Goal: Transaction & Acquisition: Purchase product/service

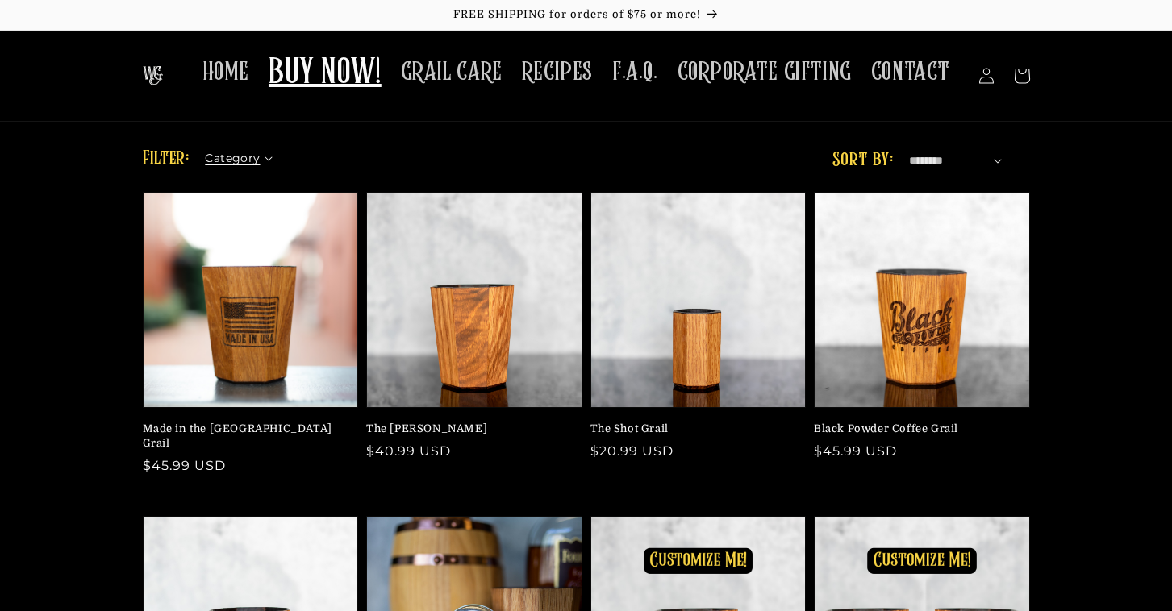
click at [265, 157] on icon at bounding box center [269, 158] width 8 height 5
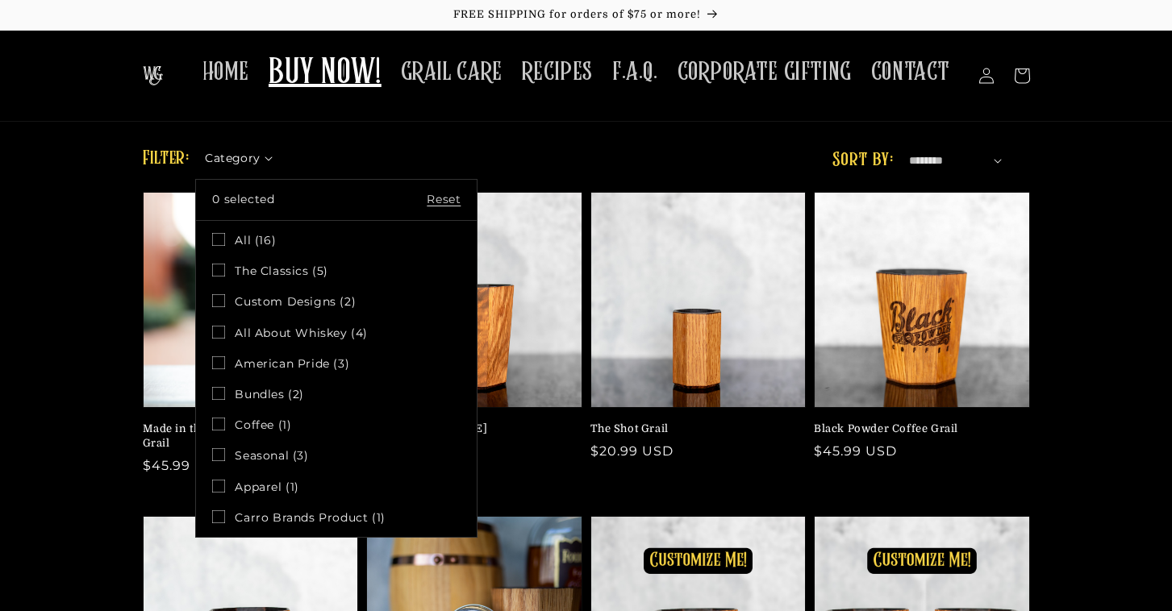
click at [524, 103] on li "RECIPES" at bounding box center [557, 76] width 90 height 59
click at [282, 146] on summary "Category" at bounding box center [243, 154] width 77 height 17
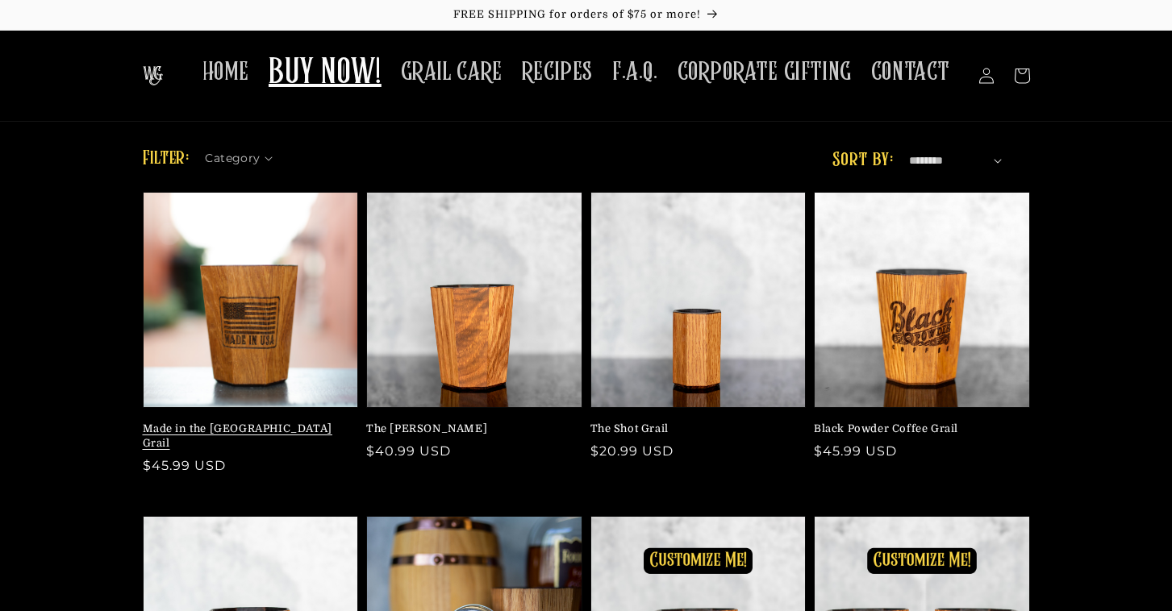
click at [245, 422] on link "Made in the USA Grail" at bounding box center [246, 436] width 207 height 29
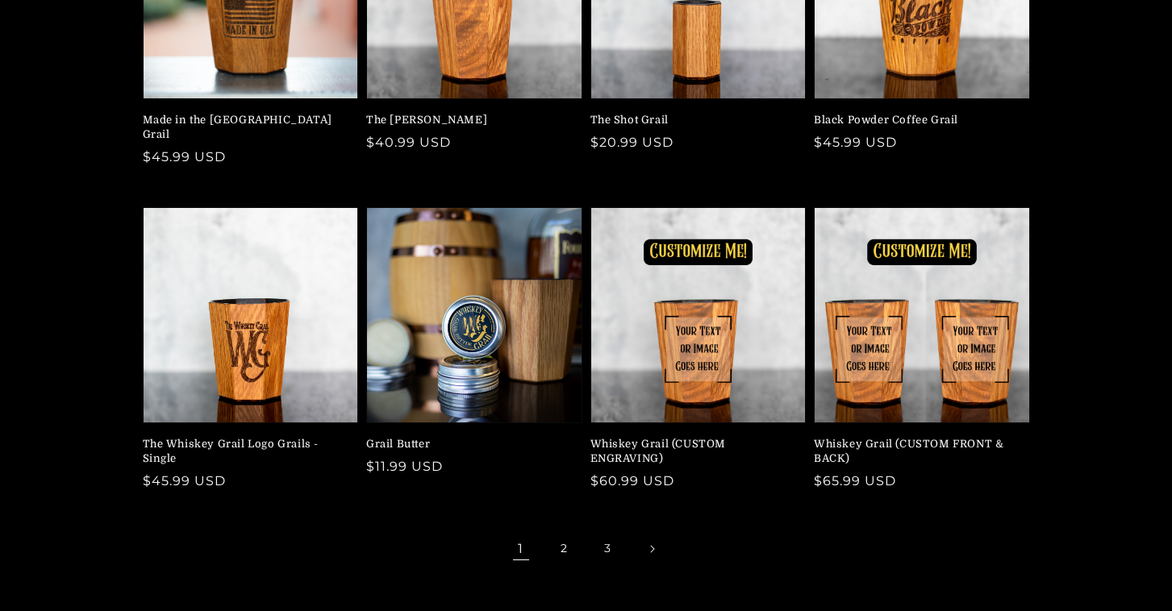
scroll to position [314, 0]
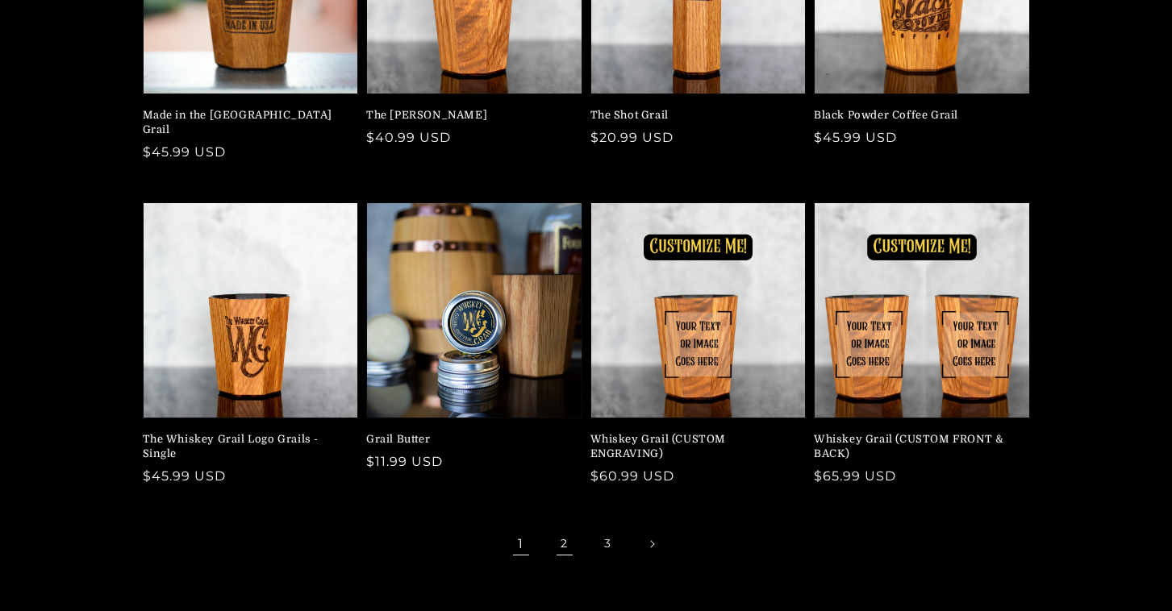
click at [562, 529] on link "2" at bounding box center [564, 544] width 35 height 35
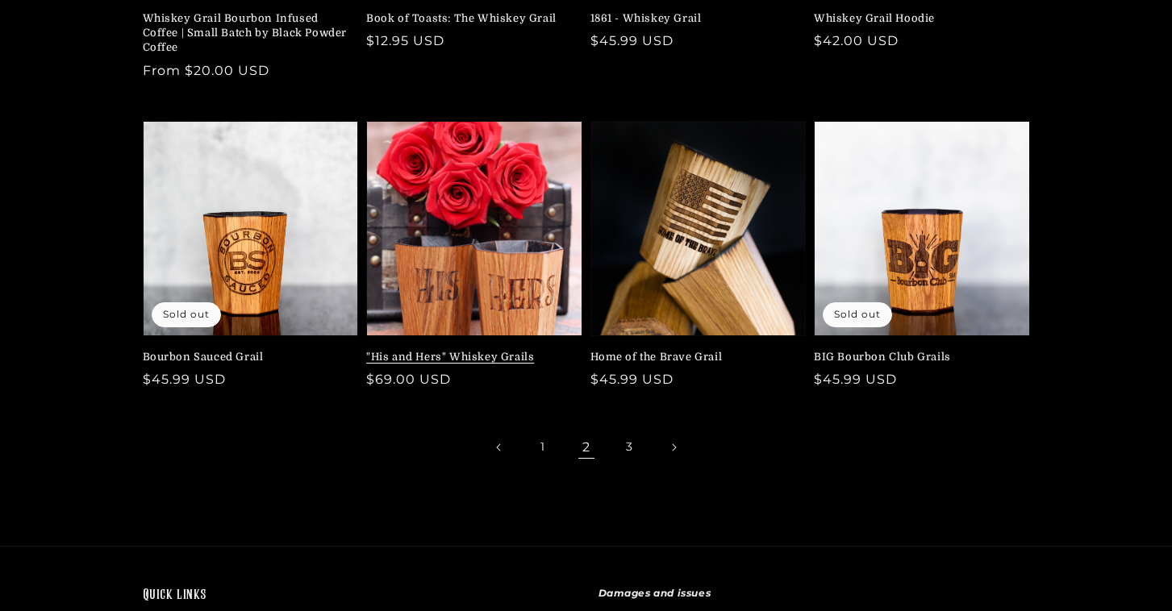
scroll to position [412, 0]
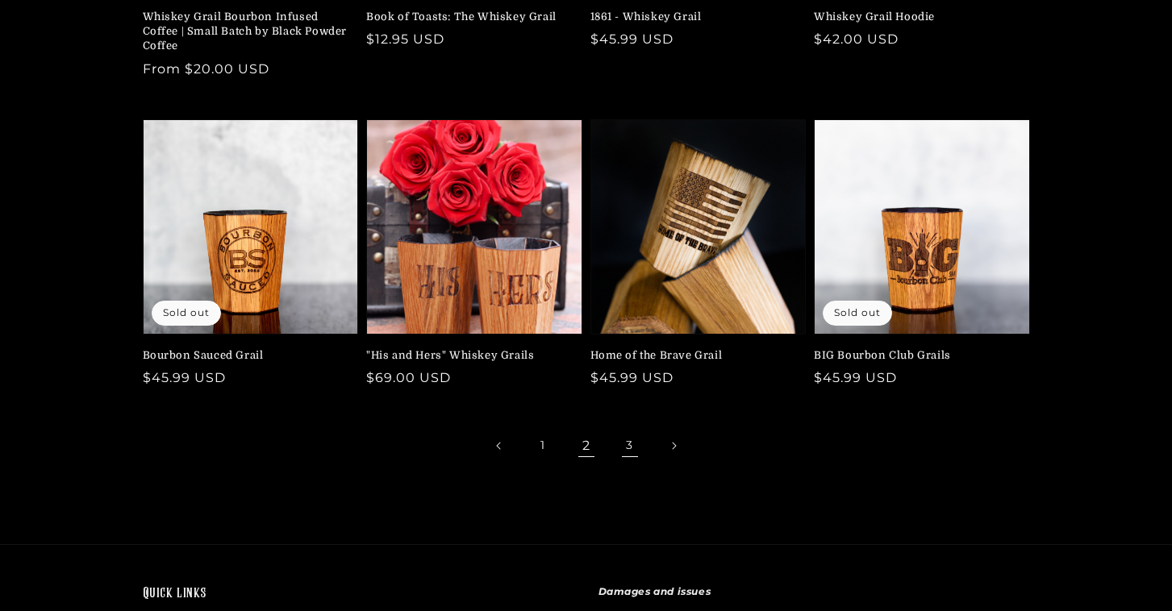
click at [620, 450] on link "3" at bounding box center [629, 445] width 35 height 35
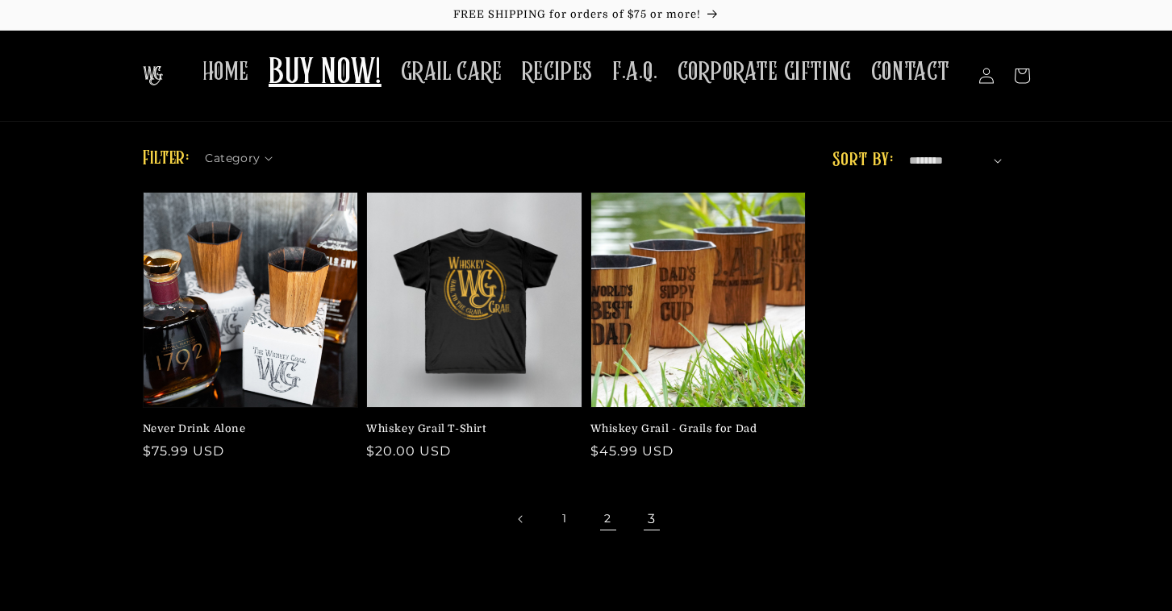
click at [595, 519] on link "2" at bounding box center [607, 519] width 35 height 35
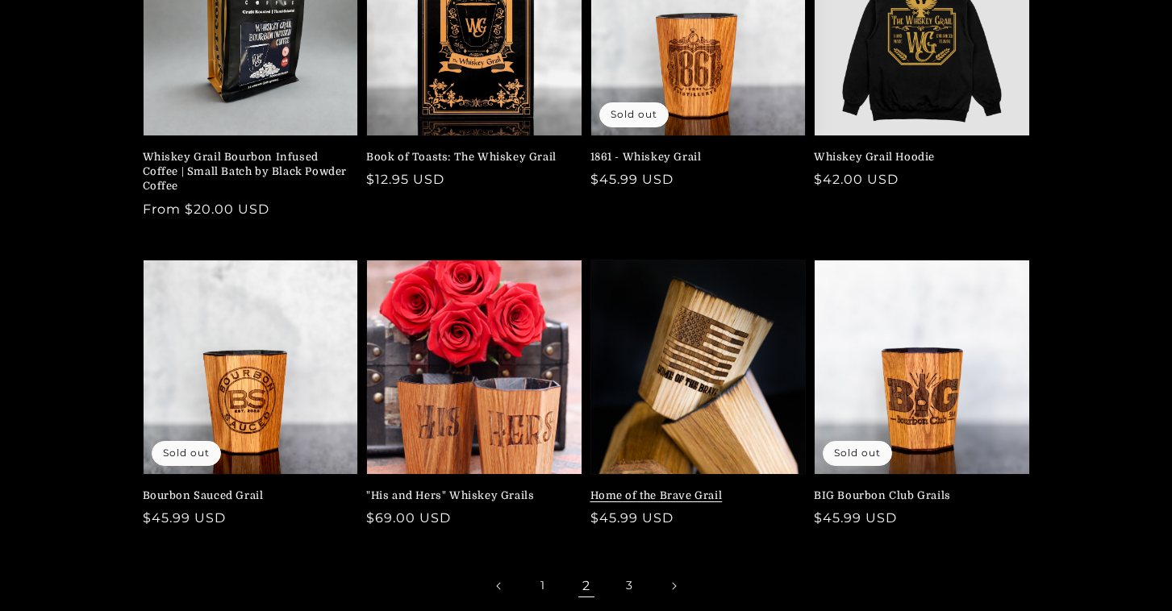
scroll to position [277, 0]
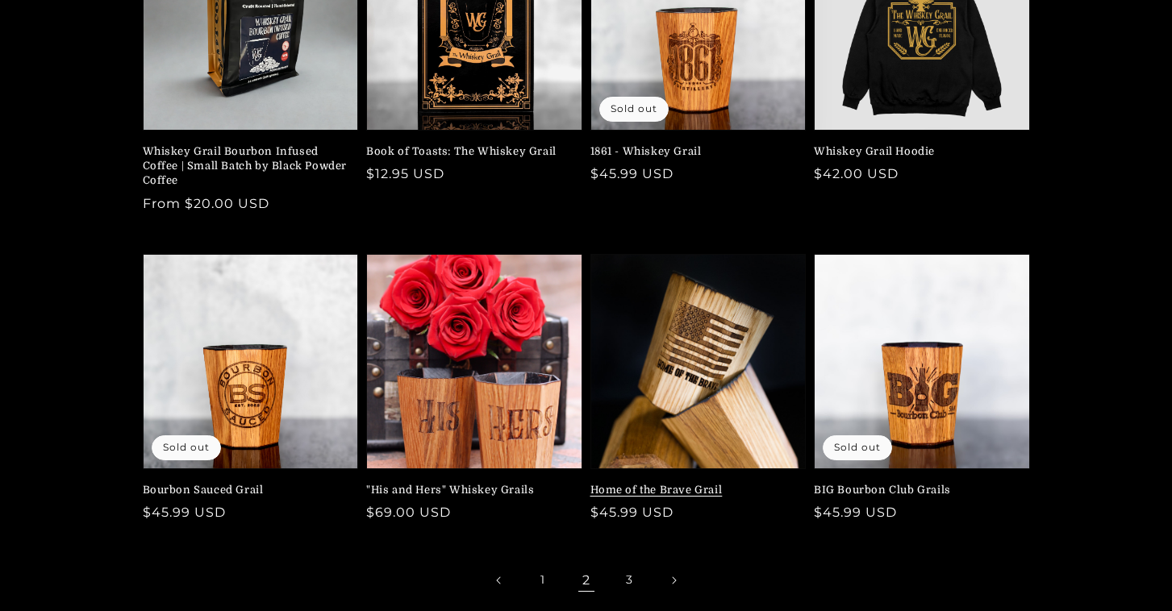
click at [702, 483] on link "Home of the Brave Grail" at bounding box center [693, 490] width 207 height 15
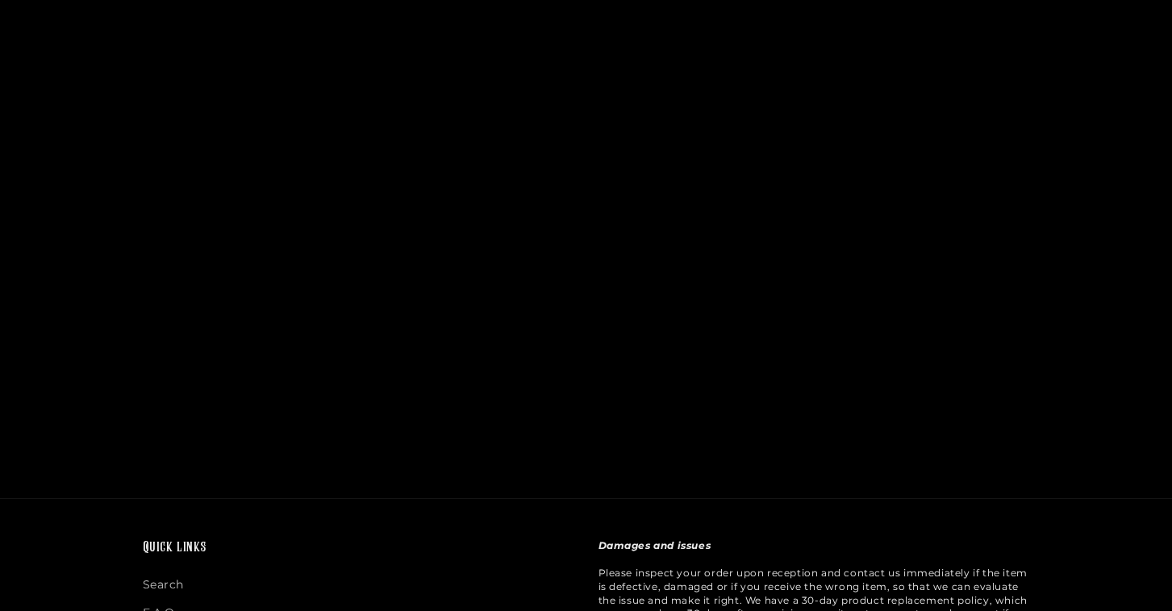
scroll to position [3000, 0]
